Goal: Download file/media

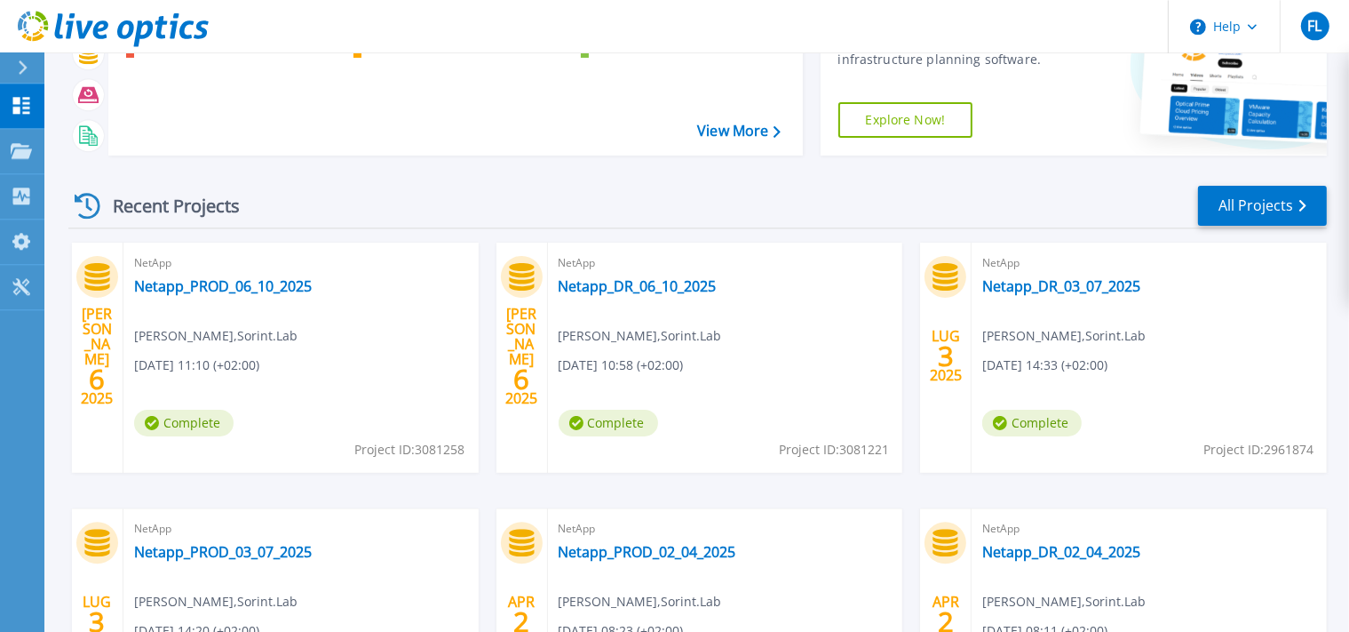
scroll to position [187, 0]
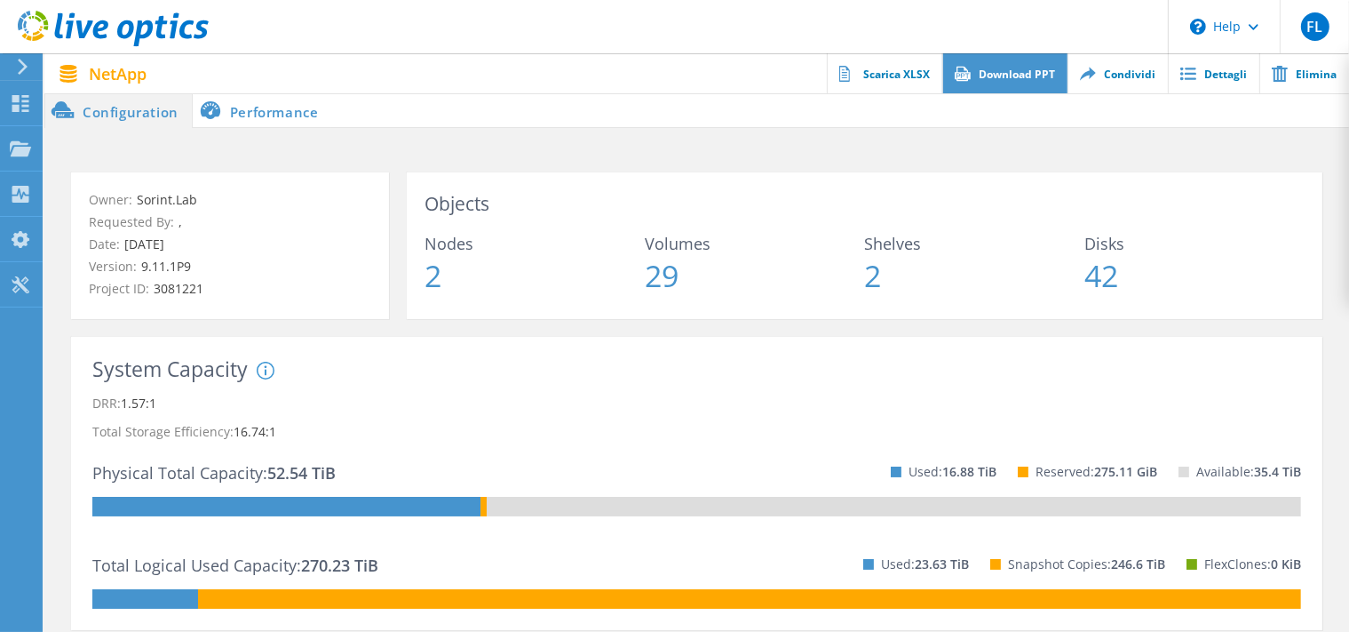
click at [1019, 78] on link "Download PPT" at bounding box center [1004, 73] width 125 height 40
click at [1011, 76] on link "Download PPT" at bounding box center [1004, 73] width 125 height 40
